Goal: Task Accomplishment & Management: Manage account settings

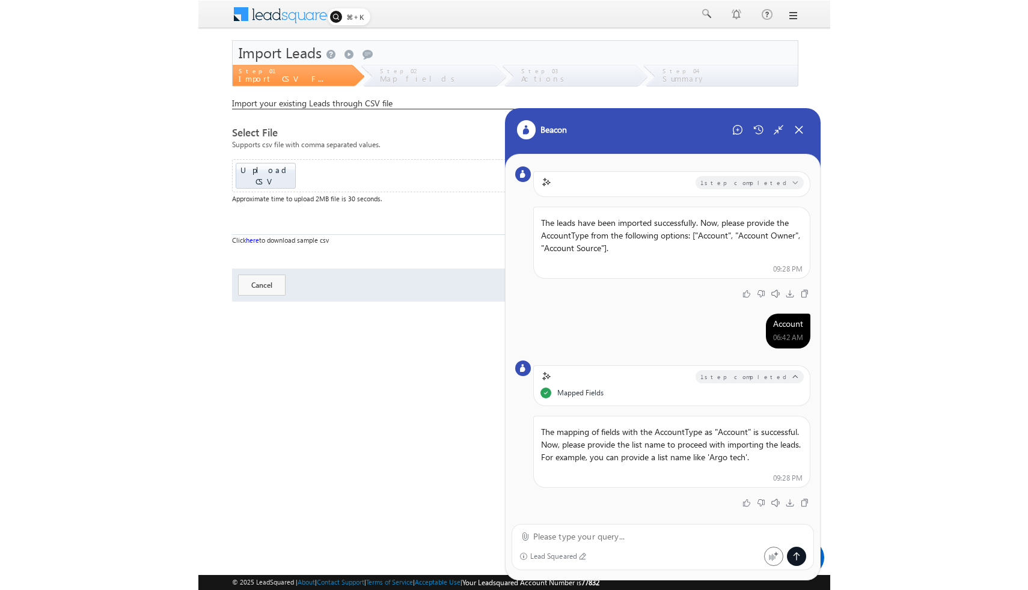
scroll to position [22, 0]
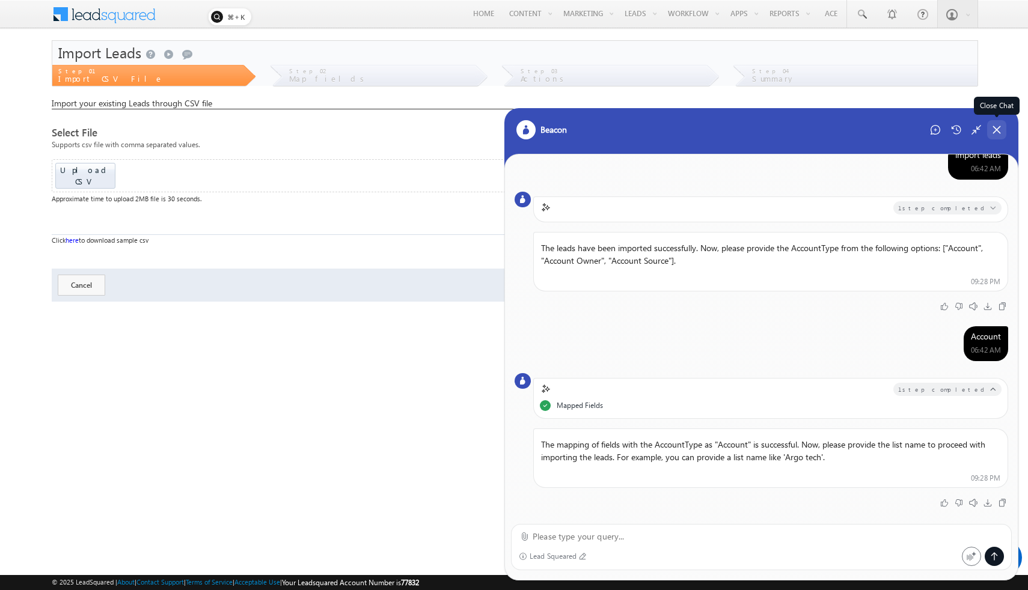
click at [631, 126] on div "Close Chat" at bounding box center [996, 129] width 19 height 19
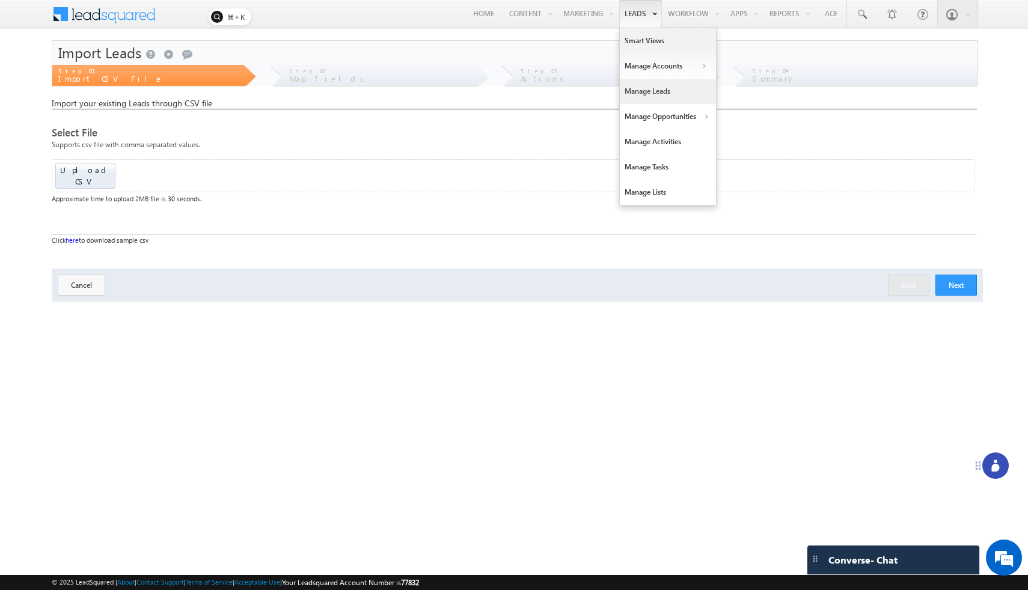
click at [631, 88] on link "Manage Leads" at bounding box center [668, 91] width 96 height 25
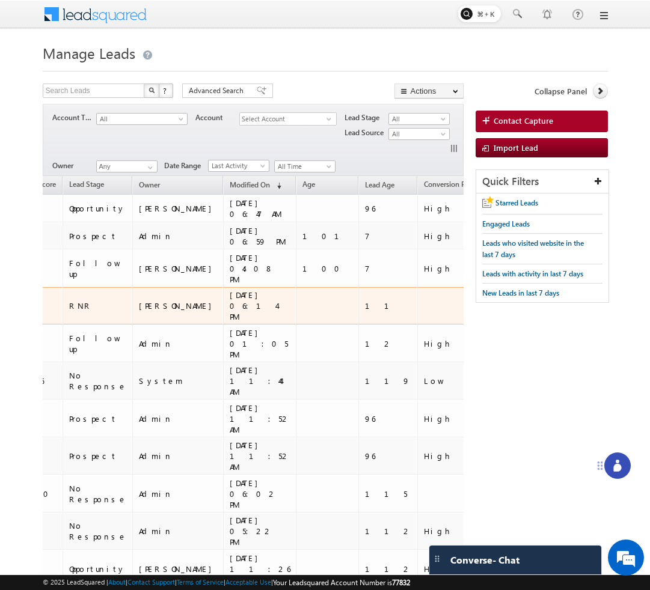
scroll to position [0, 267]
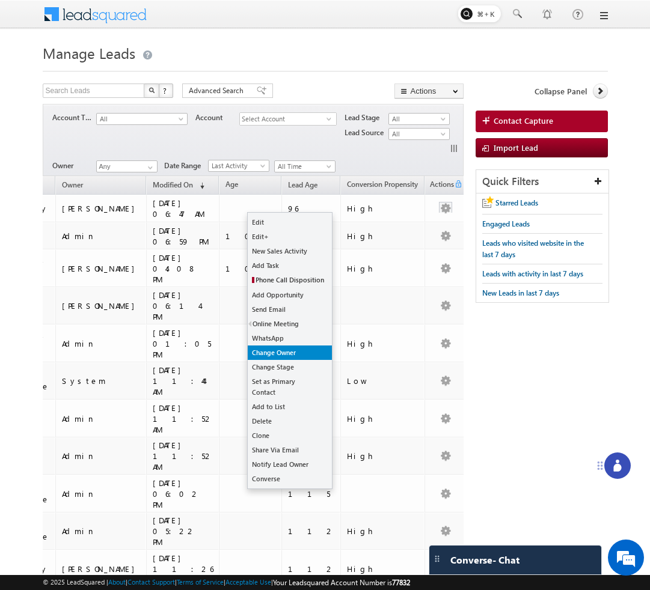
click at [290, 356] on link "Change Owner" at bounding box center [290, 353] width 84 height 14
checkbox input "true"
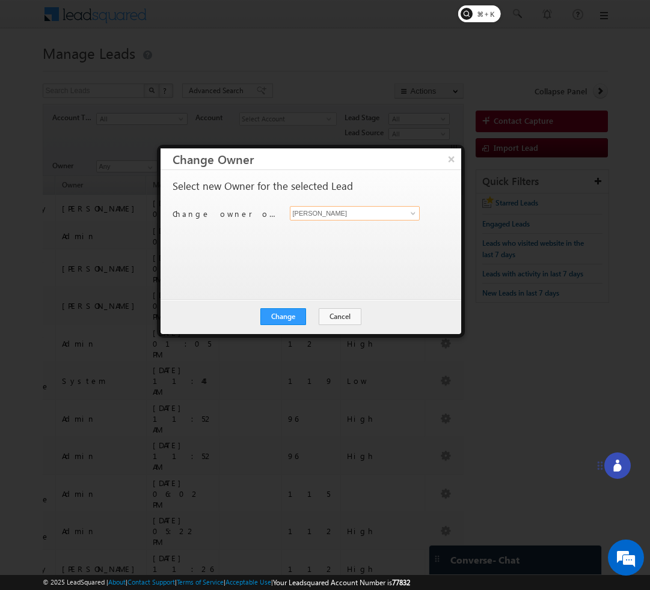
click at [375, 212] on input "[PERSON_NAME]" at bounding box center [355, 213] width 130 height 14
click at [402, 214] on input "[PERSON_NAME]" at bounding box center [355, 213] width 130 height 14
click at [418, 213] on link at bounding box center [411, 213] width 15 height 12
click at [404, 215] on link at bounding box center [411, 213] width 15 height 12
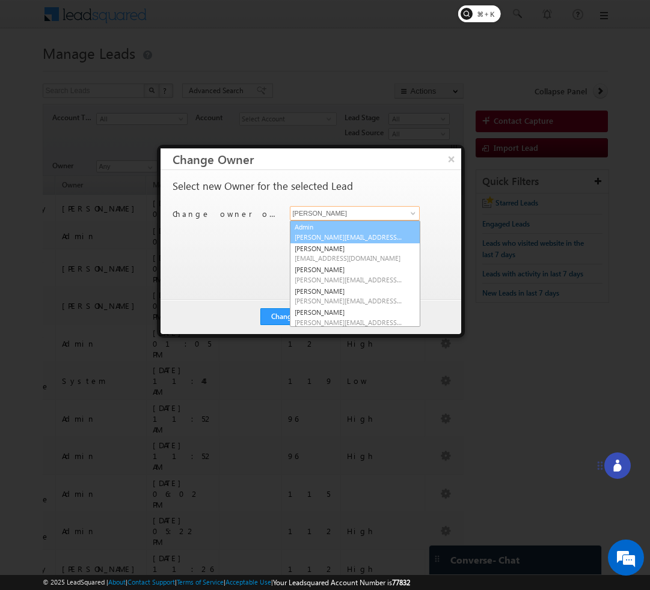
click at [381, 228] on link "Admin vivek.sreerama+21@leadsquared.com" at bounding box center [355, 232] width 130 height 23
type input "Admin"
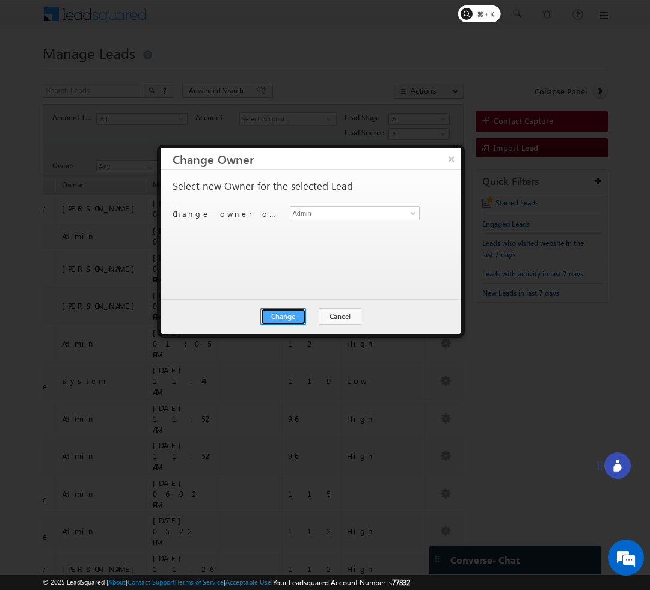
click at [294, 320] on button "Change" at bounding box center [283, 316] width 46 height 17
click at [323, 319] on button "Close" at bounding box center [312, 316] width 38 height 17
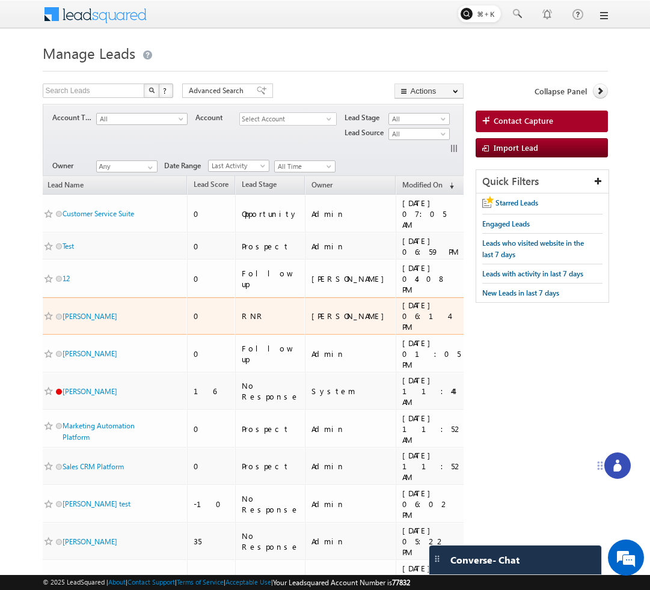
scroll to position [0, 0]
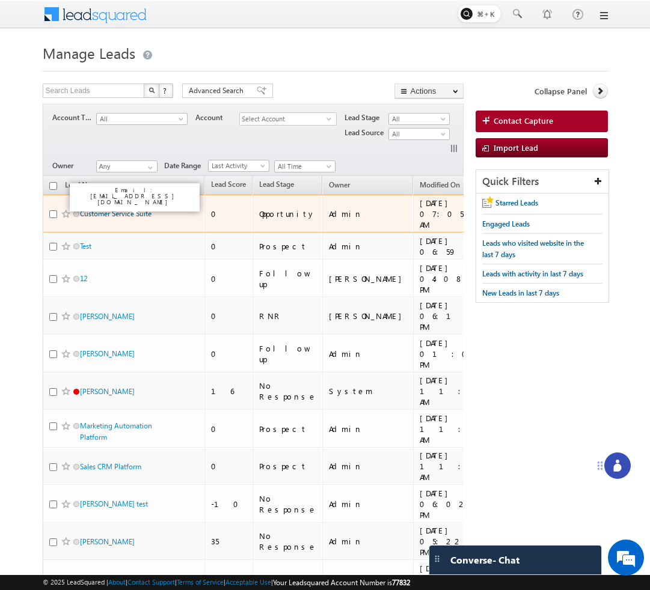
click at [146, 212] on link "Customer Service Suite" at bounding box center [116, 213] width 72 height 9
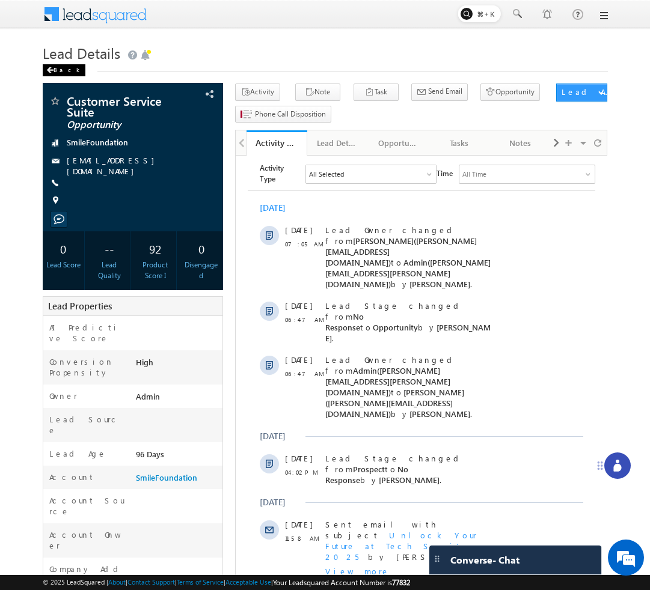
click at [55, 69] on div "Back" at bounding box center [64, 70] width 43 height 12
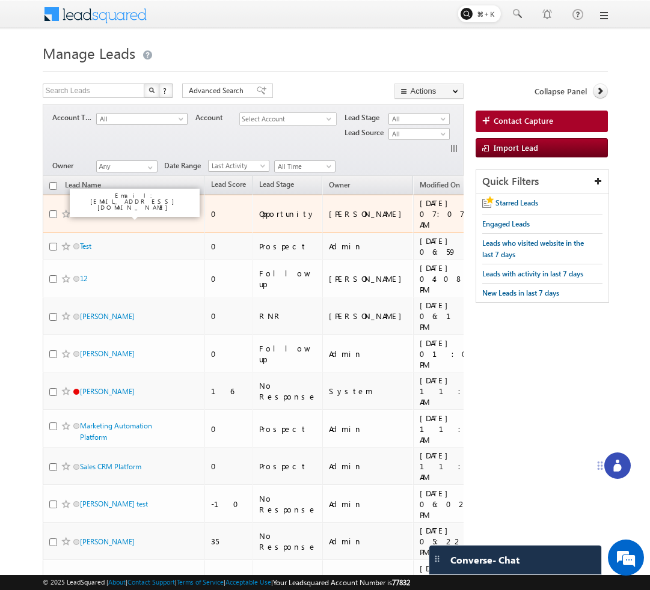
click at [93, 216] on link "Customer Service Suite" at bounding box center [116, 213] width 72 height 9
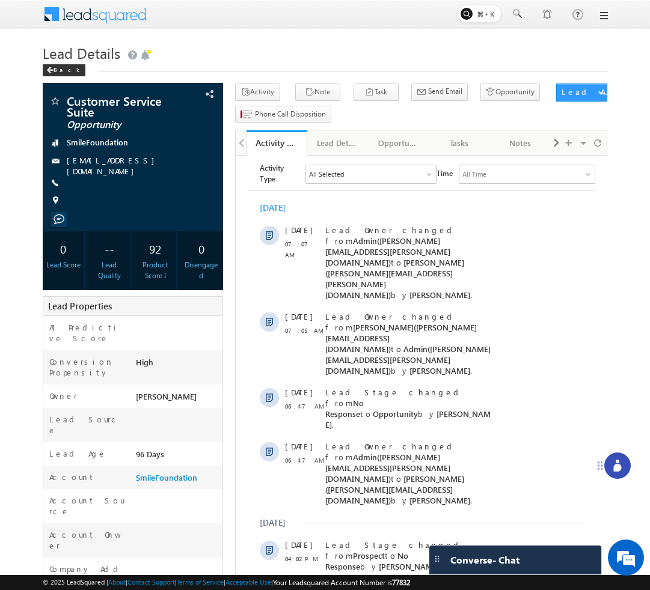
click at [483, 19] on rect at bounding box center [479, 13] width 43 height 17
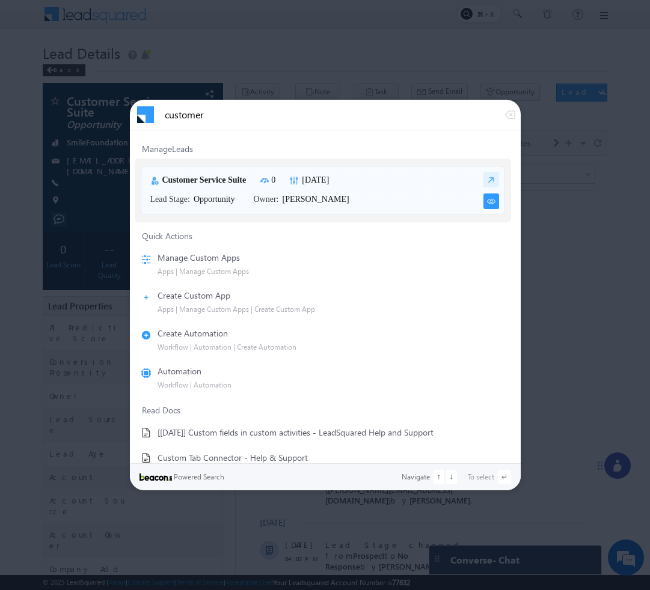
type input "customer"
click at [483, 203] on img at bounding box center [491, 202] width 16 height 16
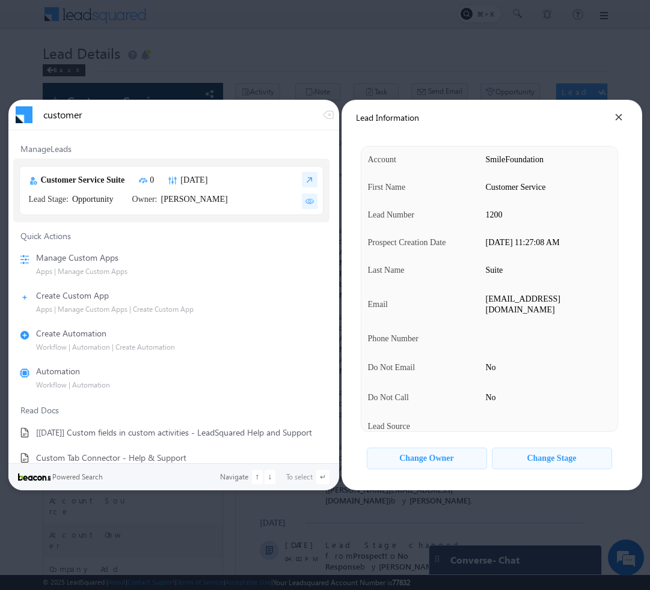
click at [450, 457] on div "Change Owner" at bounding box center [426, 459] width 55 height 10
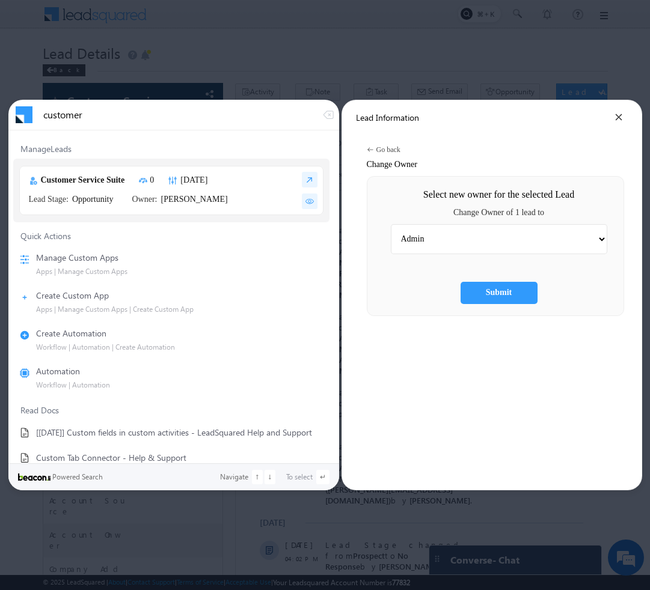
click at [519, 245] on select "Admin [PERSON_NAME] Hota Bala [PERSON_NAME] [PERSON_NAME] [PERSON_NAME] Kaksha …" at bounding box center [499, 239] width 216 height 30
select select "c510336e-92ef-11f0-91df-068012126923"
click at [399, 224] on select "Admin [PERSON_NAME] Hota Bala [PERSON_NAME] [PERSON_NAME] [PERSON_NAME] Kaksha …" at bounding box center [499, 239] width 216 height 30
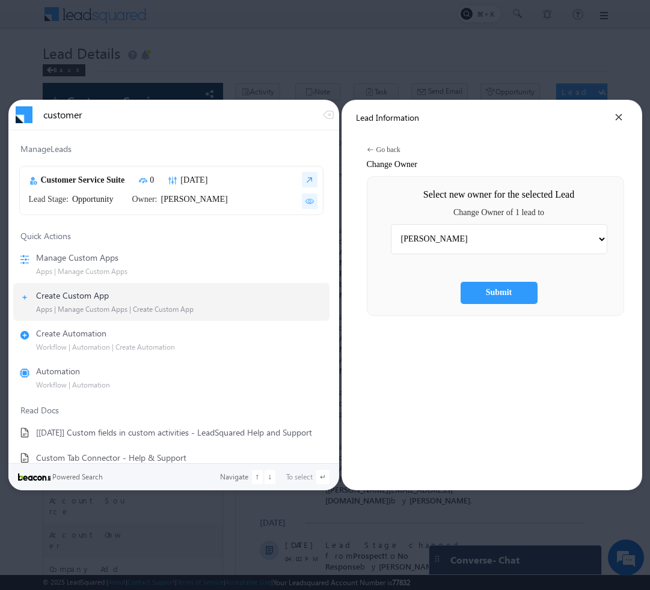
click at [508, 292] on div "Submit" at bounding box center [499, 293] width 26 height 10
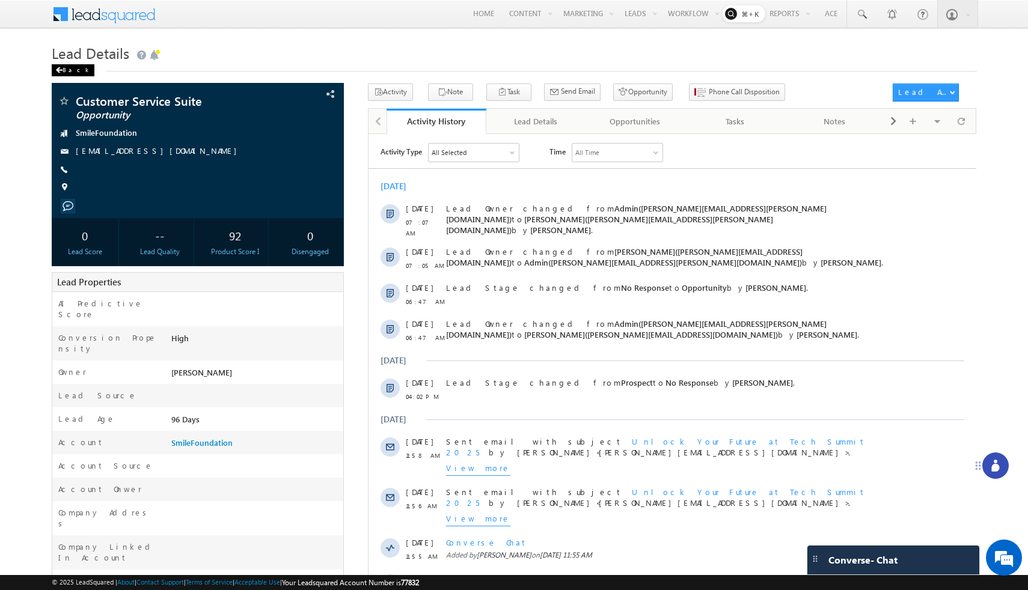
click at [67, 68] on div "Back" at bounding box center [73, 70] width 43 height 12
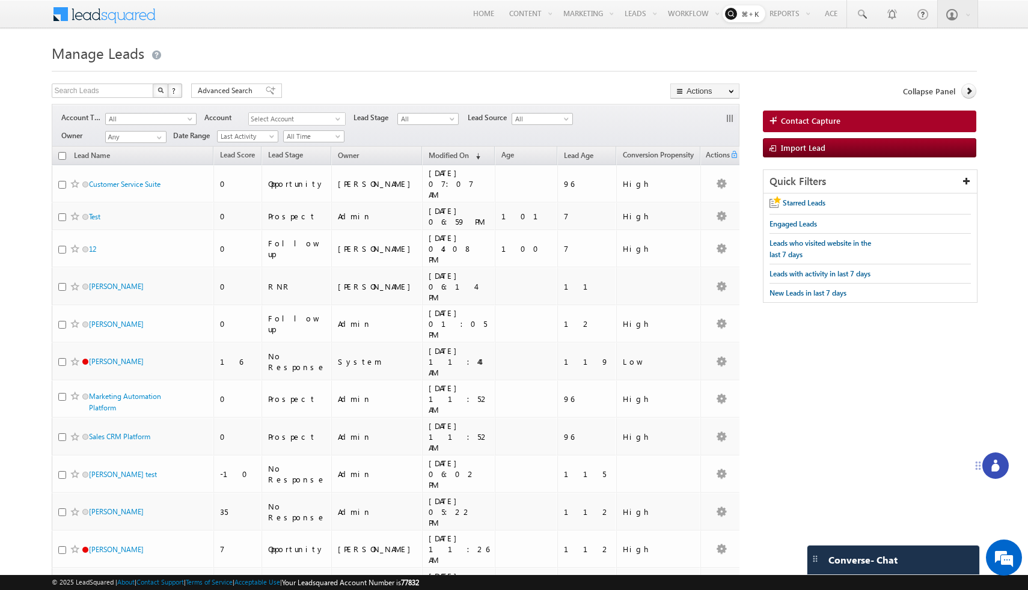
click at [343, 32] on body "Menu Bhavya Bhavy a@bea con.l i" at bounding box center [514, 534] width 1028 height 1069
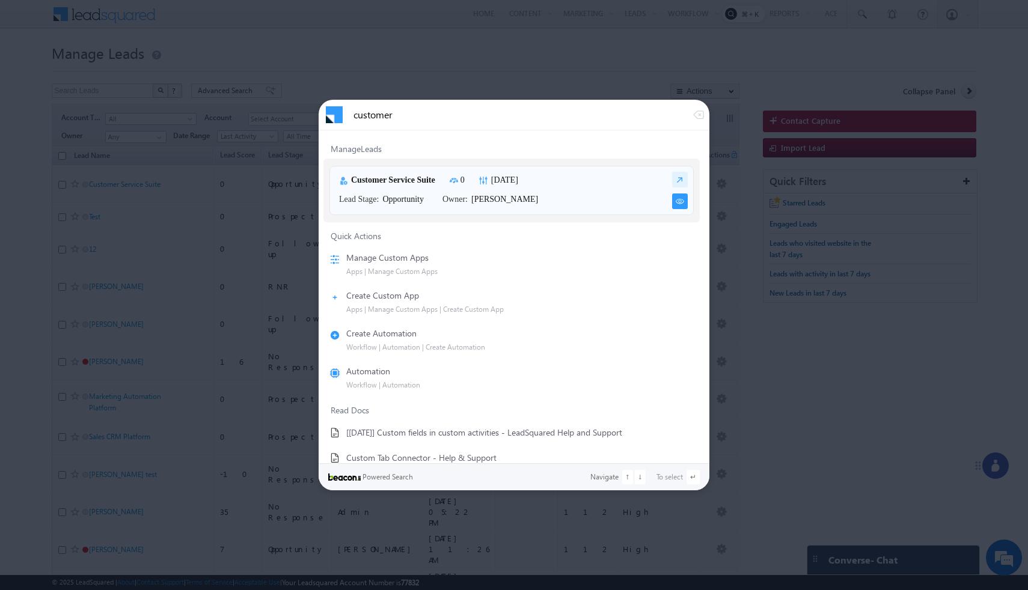
type input "customer"
click at [673, 207] on img at bounding box center [680, 202] width 16 height 16
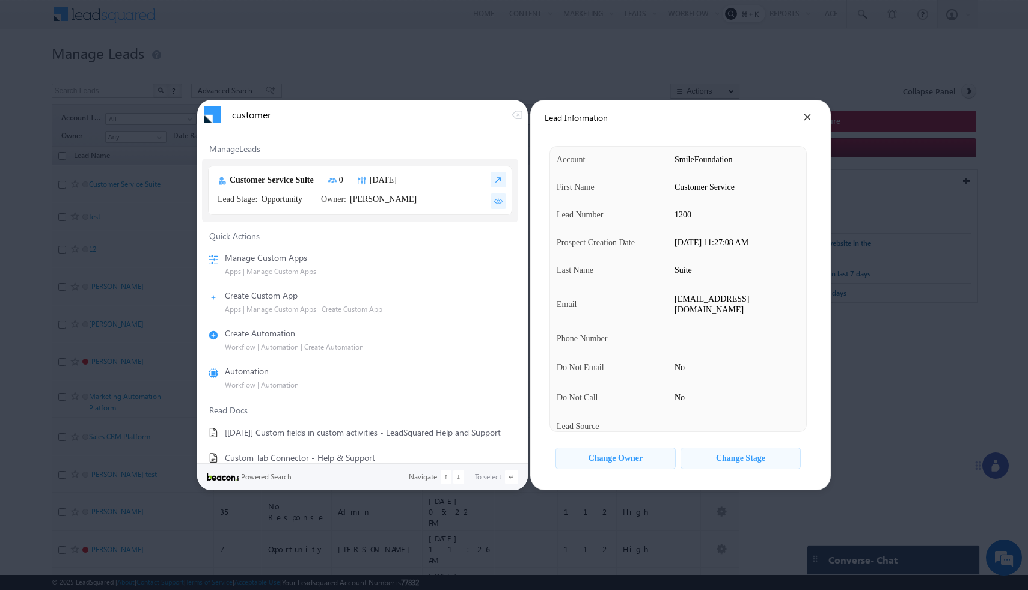
click at [641, 458] on div "Change Owner" at bounding box center [616, 459] width 55 height 10
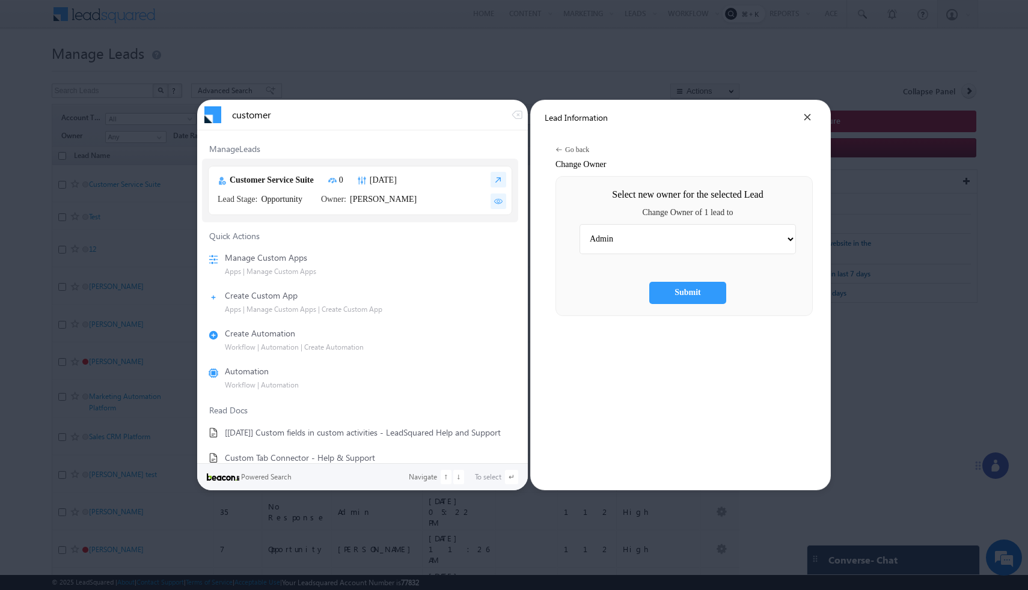
click at [669, 248] on select "Admin [PERSON_NAME] Hota Bala [PERSON_NAME] [PERSON_NAME] [PERSON_NAME] Kaksha …" at bounding box center [688, 239] width 216 height 30
select select "c510336e-92ef-11f0-91df-068012126923"
click at [595, 224] on select "Admin [PERSON_NAME] Hota Bala [PERSON_NAME] [PERSON_NAME] [PERSON_NAME] Kaksha …" at bounding box center [688, 239] width 216 height 30
click at [684, 295] on div "Submit" at bounding box center [687, 293] width 77 height 22
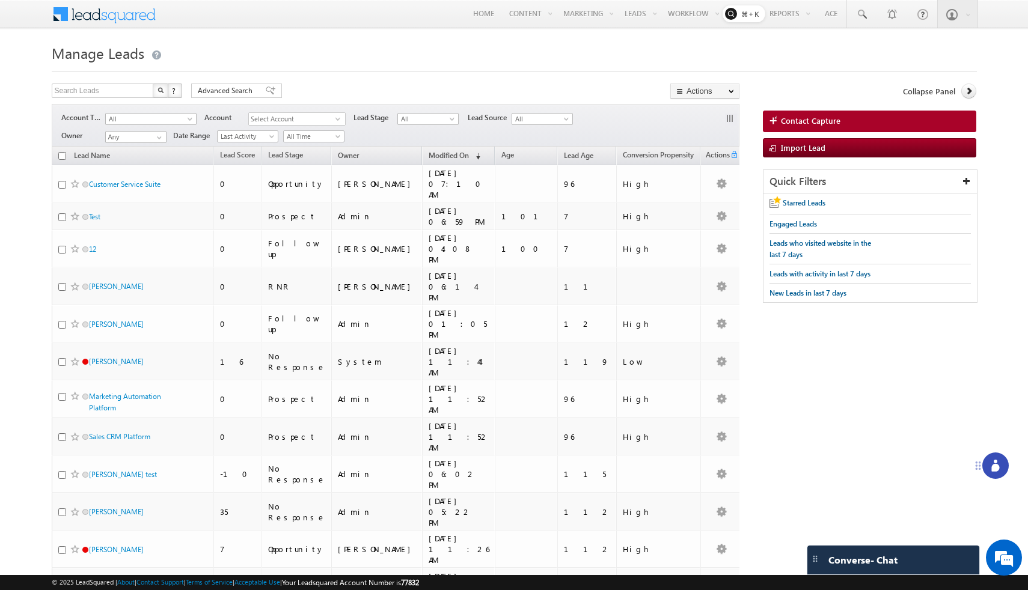
drag, startPoint x: 158, startPoint y: 16, endPoint x: 159, endPoint y: 2, distance: 14.4
click at [357, 27] on div "Menu Bhavya Bhavy a@bea con.l i Gartn er" at bounding box center [514, 14] width 925 height 29
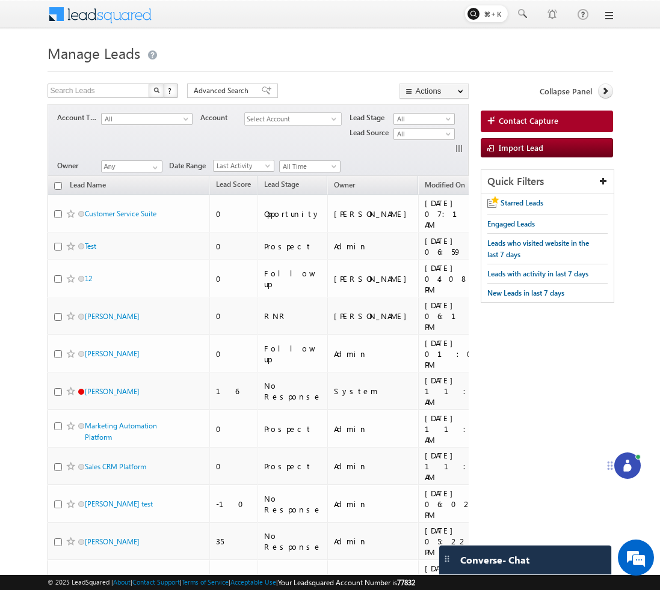
click at [609, 14] on link at bounding box center [608, 16] width 10 height 10
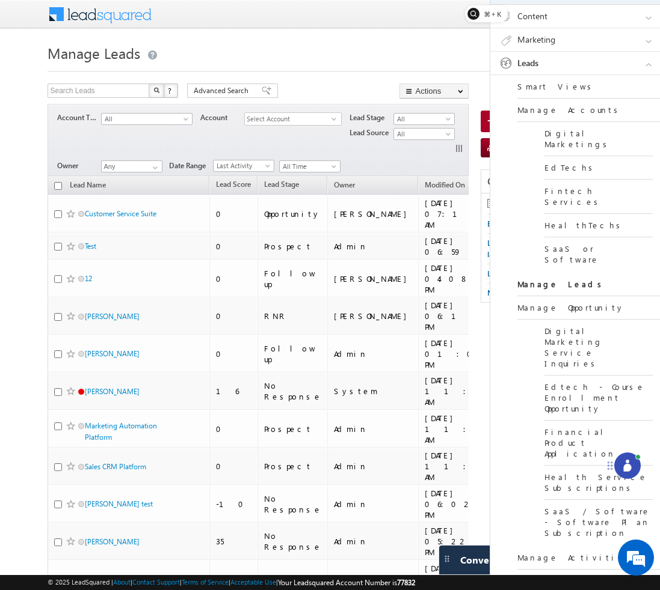
scroll to position [202, 0]
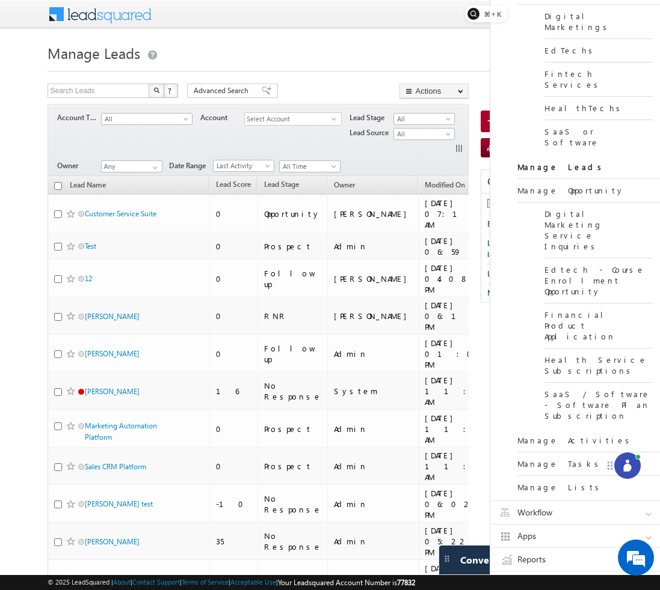
click at [551, 502] on link "Workflow" at bounding box center [580, 513] width 180 height 23
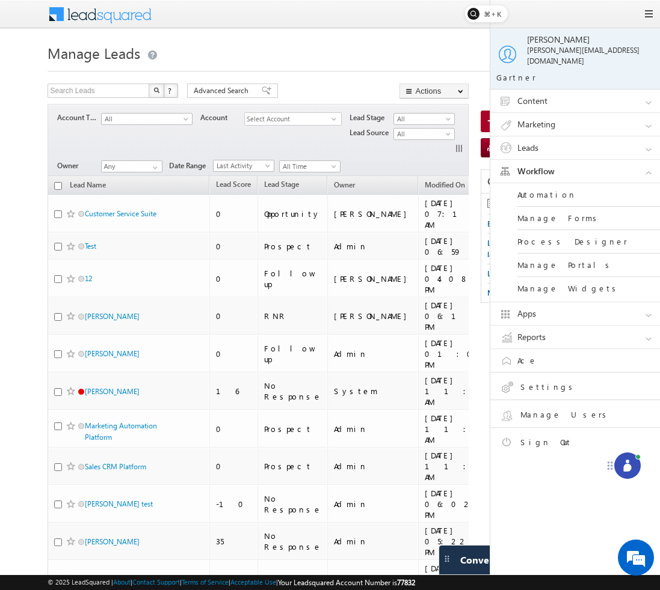
scroll to position [0, 0]
click at [529, 187] on link "Automation" at bounding box center [589, 194] width 144 height 23
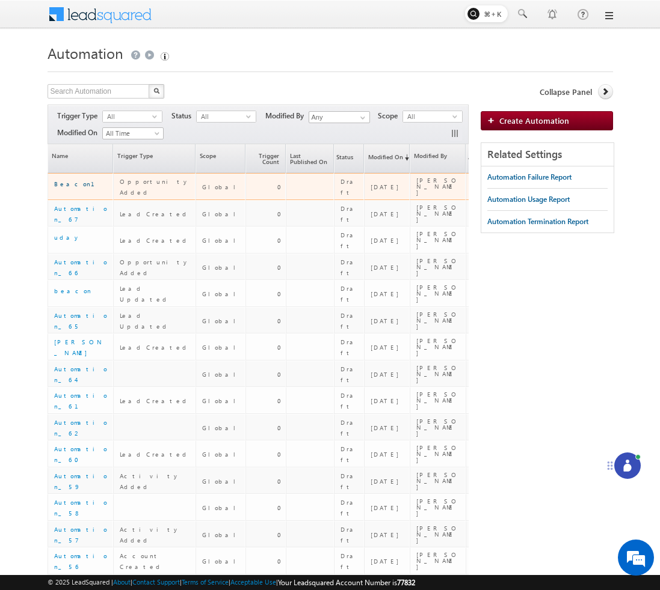
click at [70, 186] on link "Beacon1" at bounding box center [73, 183] width 38 height 7
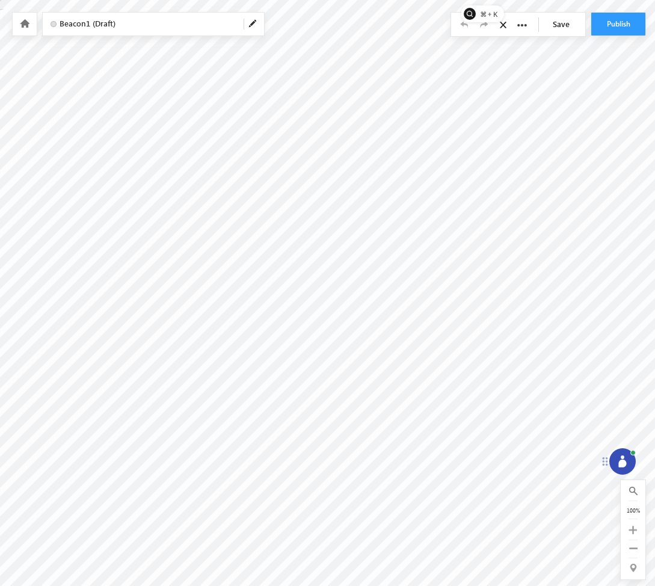
click at [566, 26] on link "Save" at bounding box center [564, 24] width 42 height 23
click at [25, 25] on icon at bounding box center [25, 23] width 10 height 8
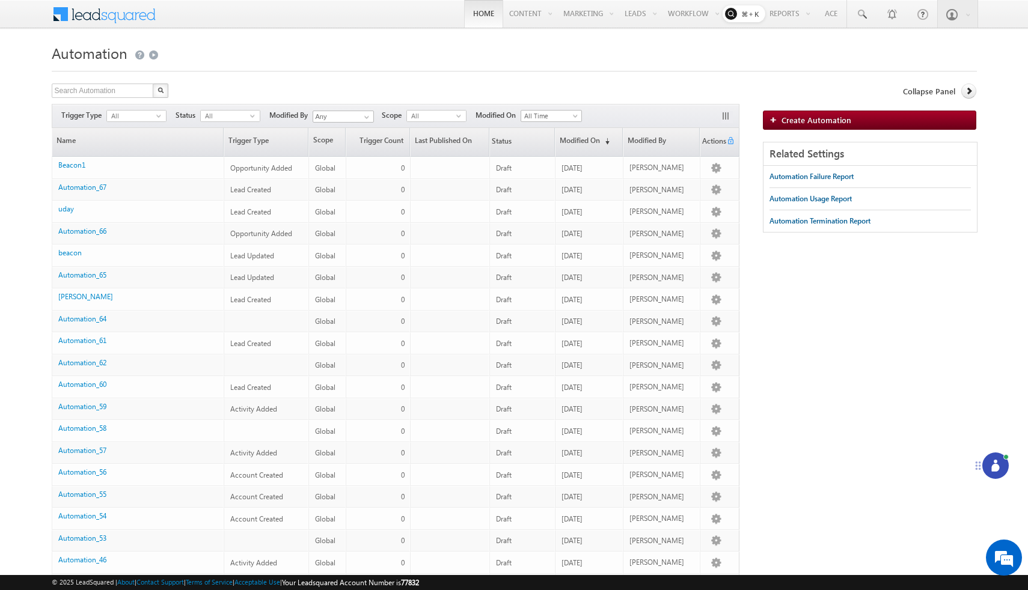
click at [471, 16] on link "Home" at bounding box center [483, 14] width 39 height 28
